Goal: Task Accomplishment & Management: Use online tool/utility

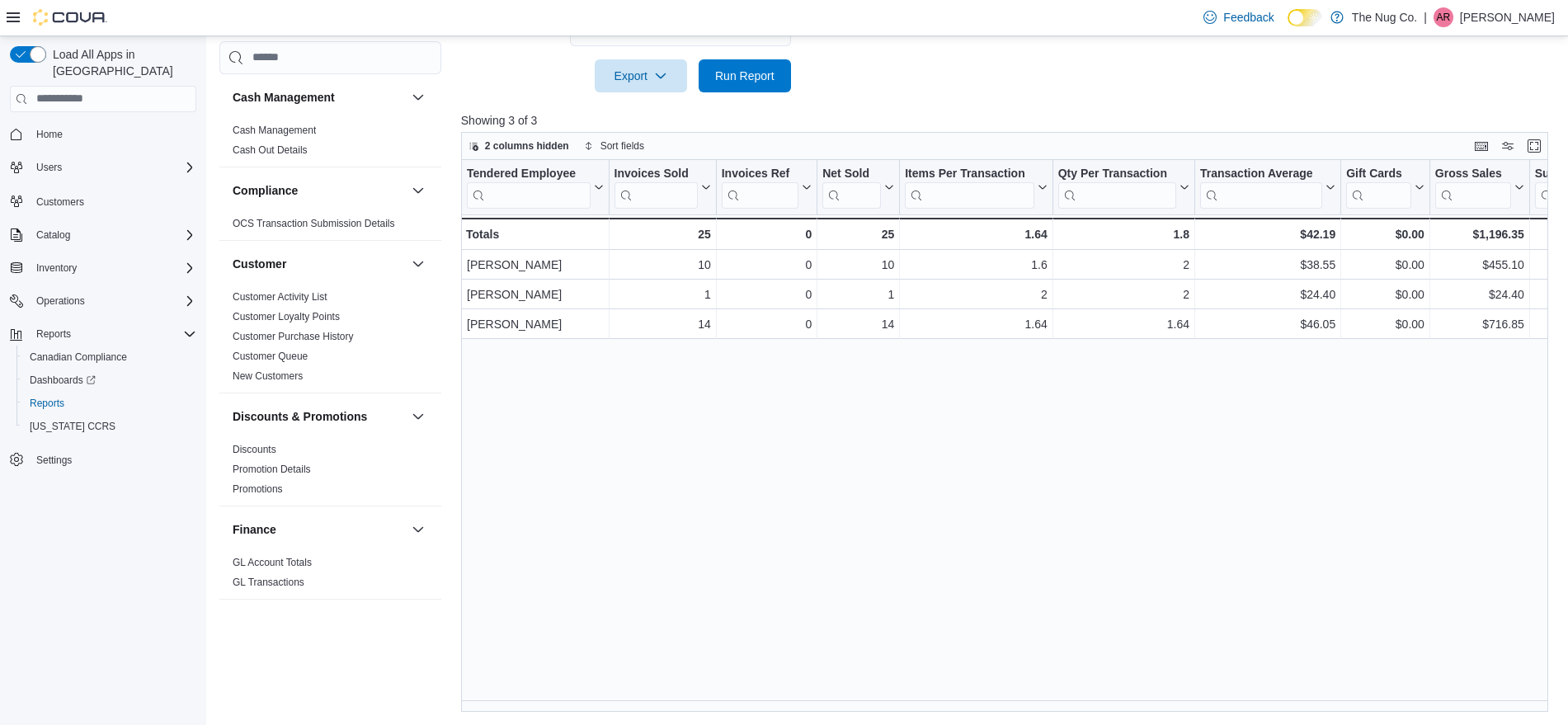
scroll to position [825, 0]
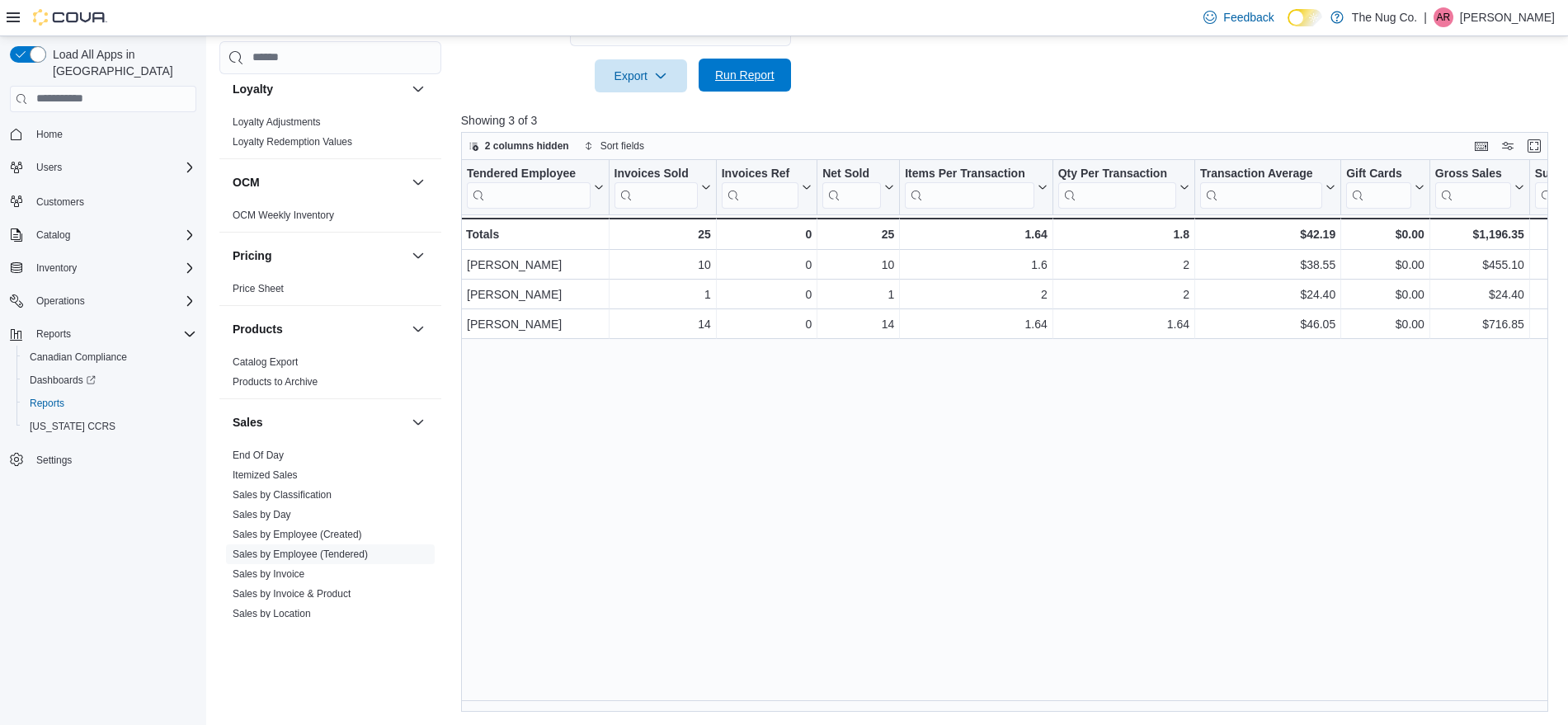
click at [747, 77] on span "Run Report" at bounding box center [745, 74] width 60 height 16
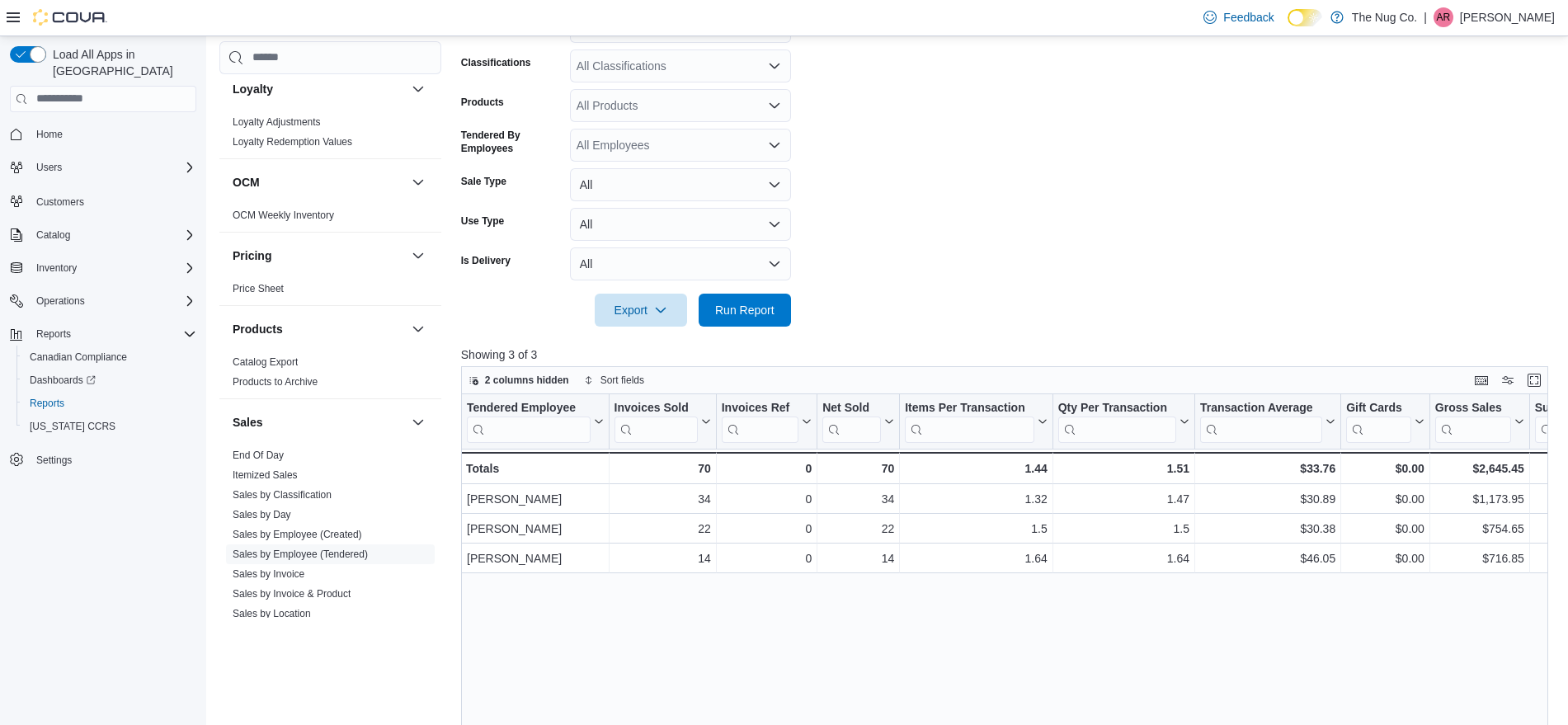
scroll to position [144, 0]
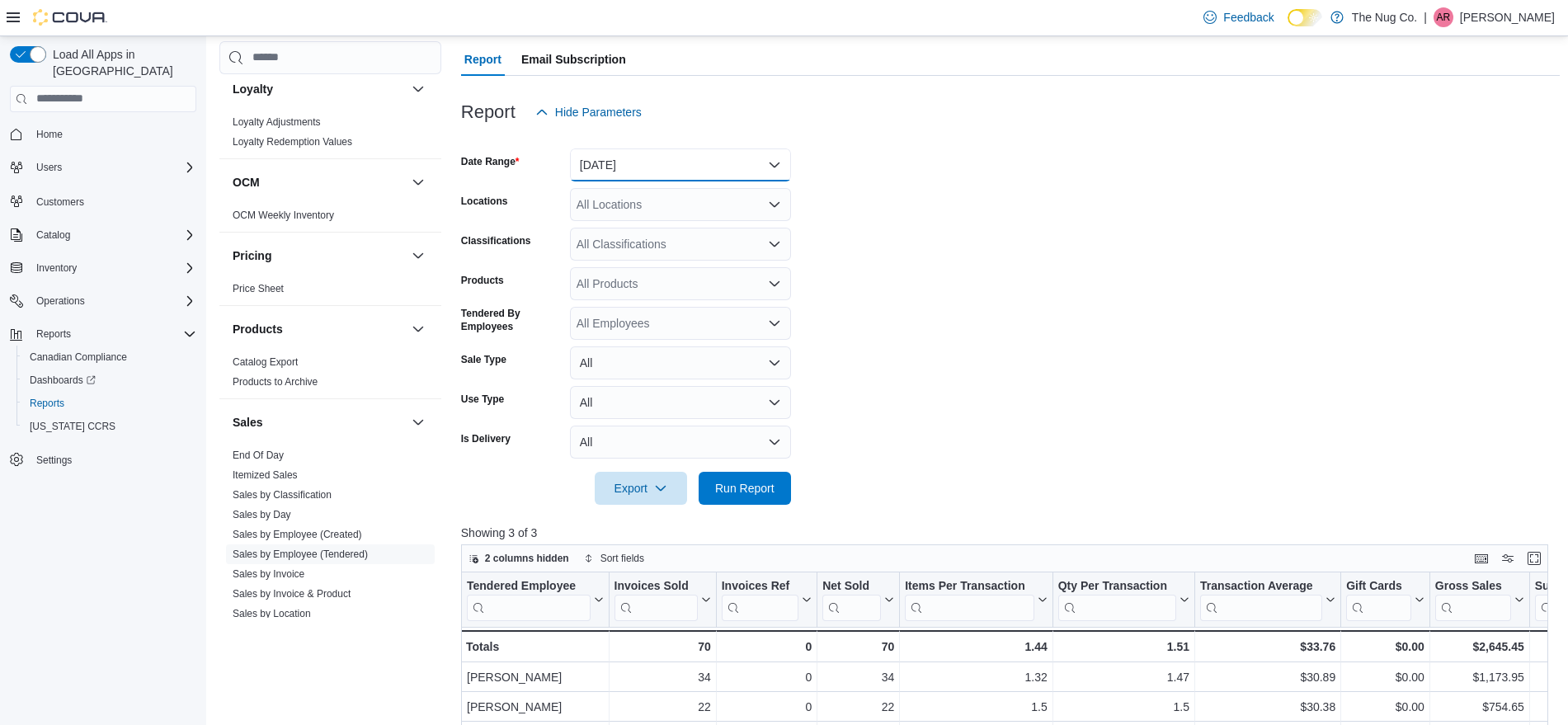
click at [673, 172] on button "[DATE]" at bounding box center [681, 164] width 221 height 33
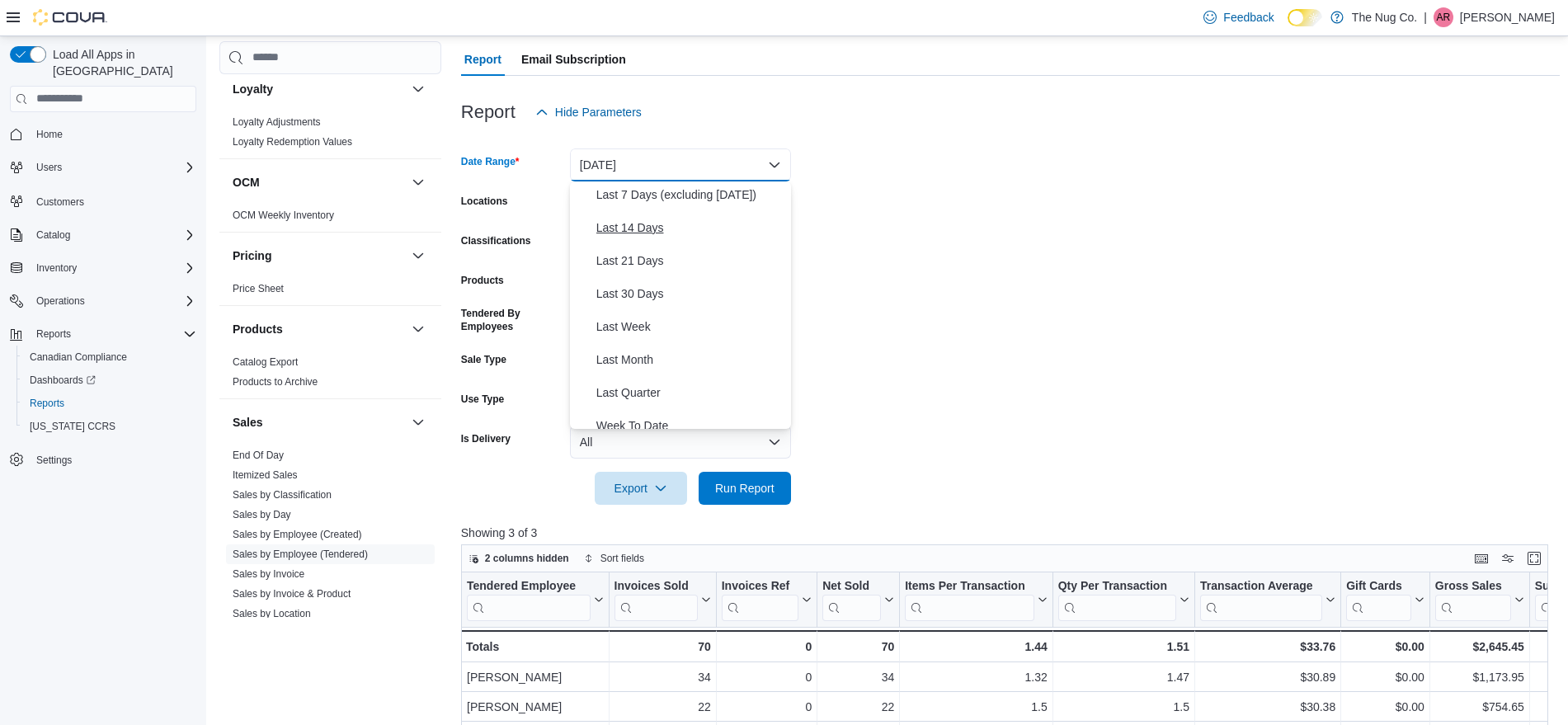
scroll to position [248, 0]
click at [638, 344] on span "Month To Date" at bounding box center [690, 345] width 188 height 20
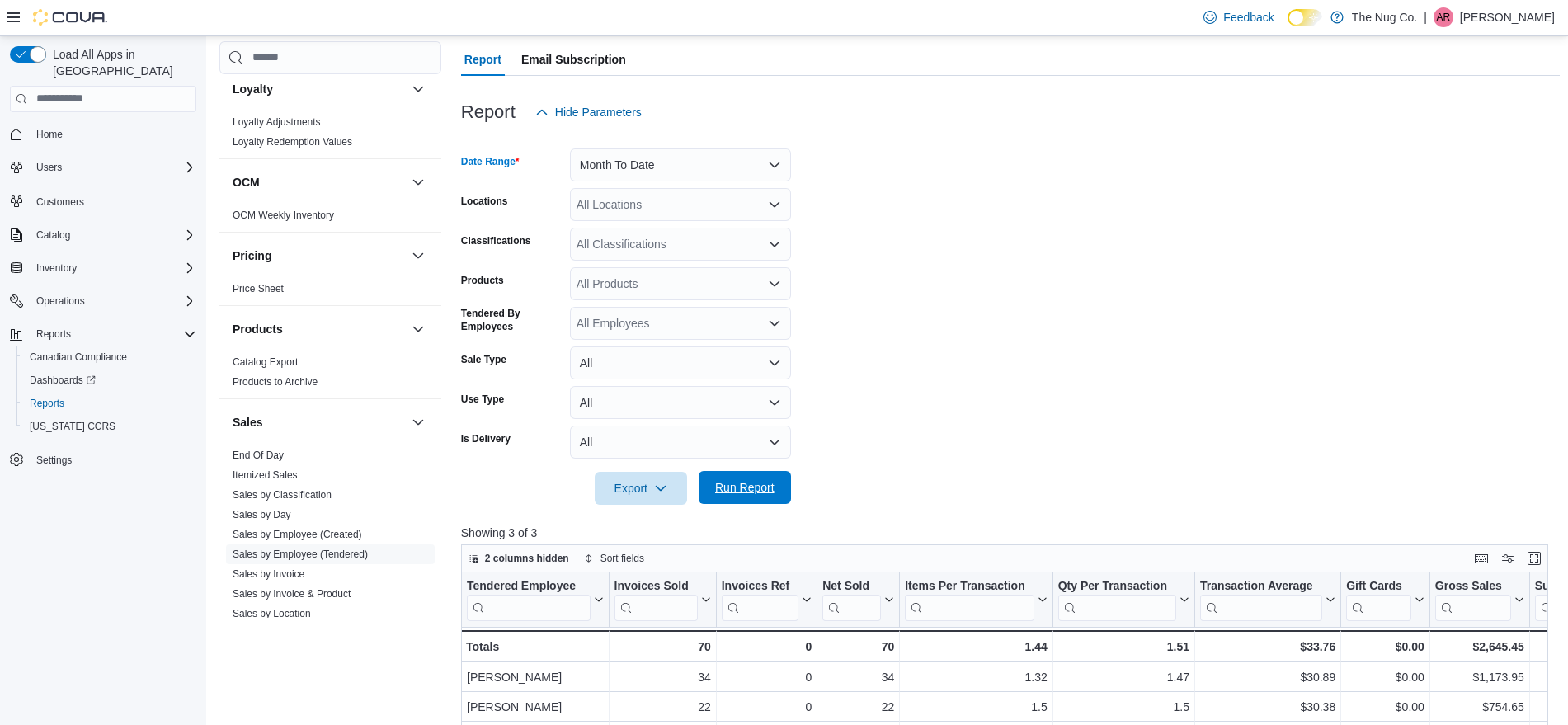
click at [751, 488] on span "Run Report" at bounding box center [745, 487] width 60 height 16
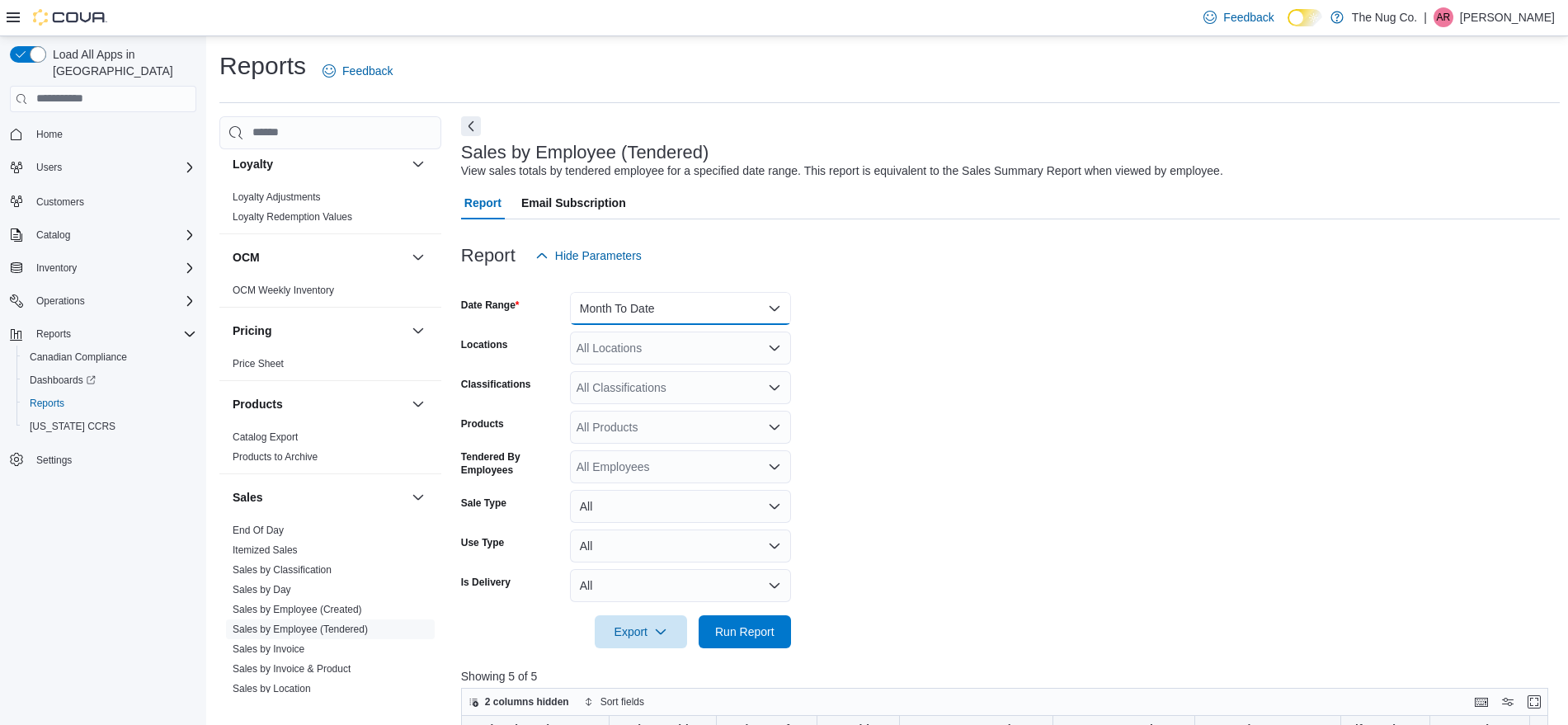
click at [688, 304] on button "Month To Date" at bounding box center [681, 308] width 221 height 33
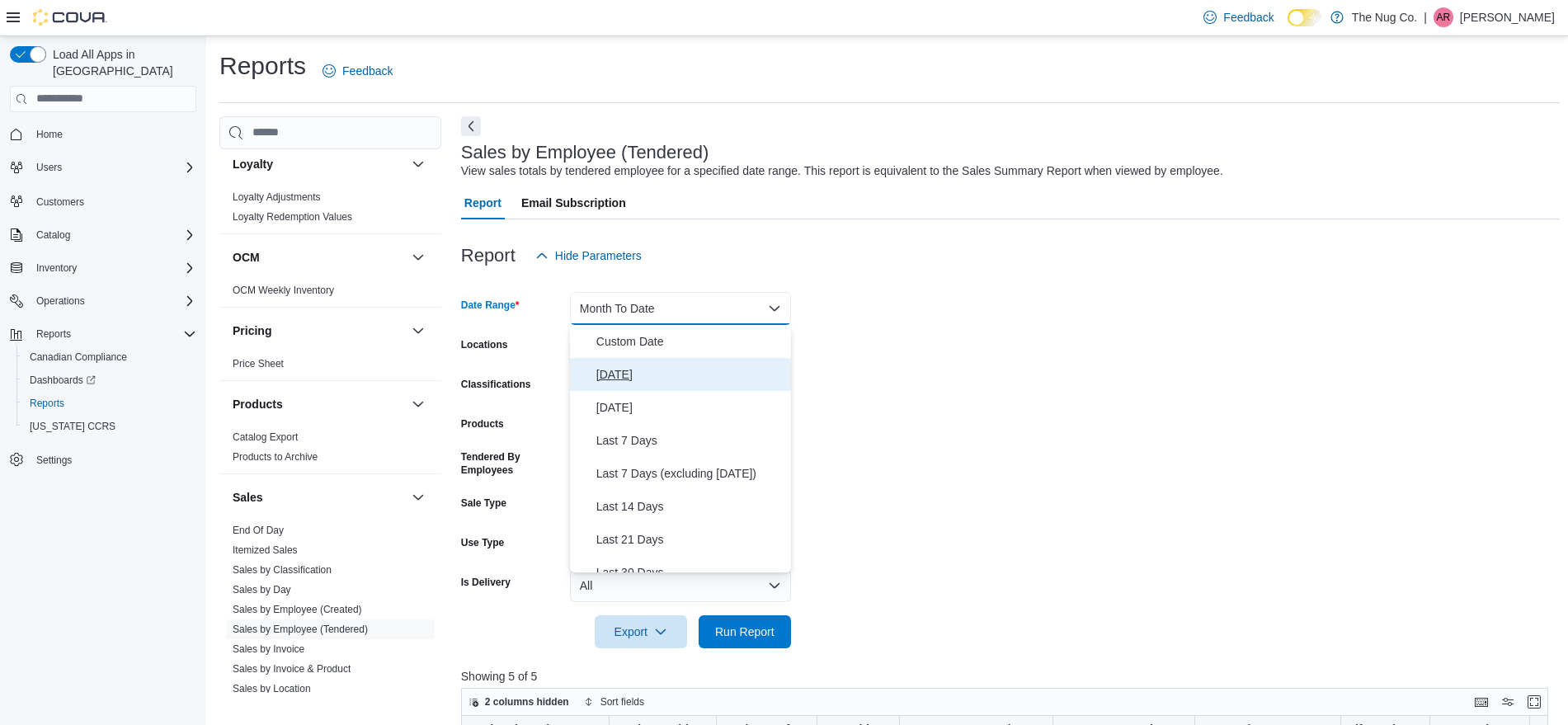
click at [650, 371] on span "[DATE]" at bounding box center [690, 374] width 188 height 20
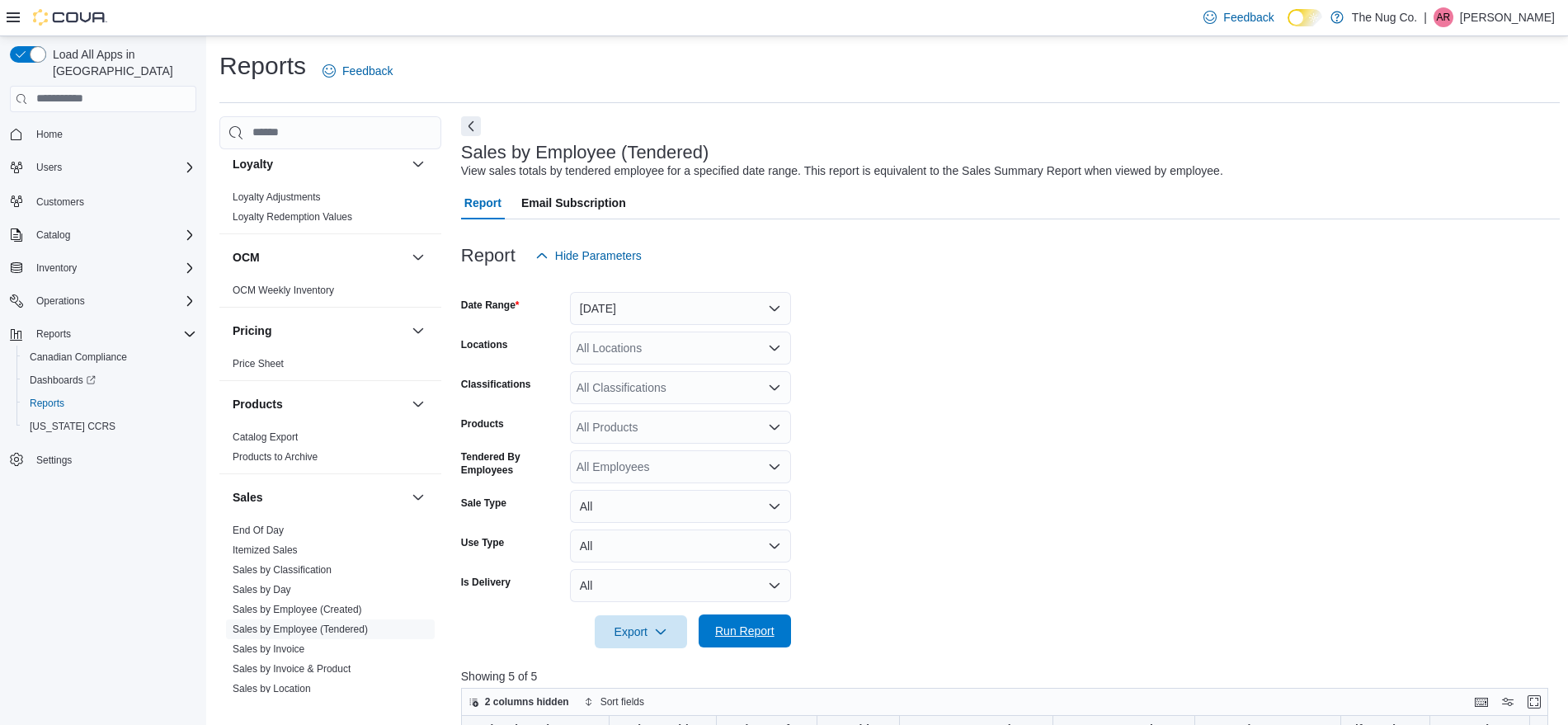
click at [764, 621] on span "Run Report" at bounding box center [744, 631] width 72 height 33
